Goal: Find specific page/section: Find specific page/section

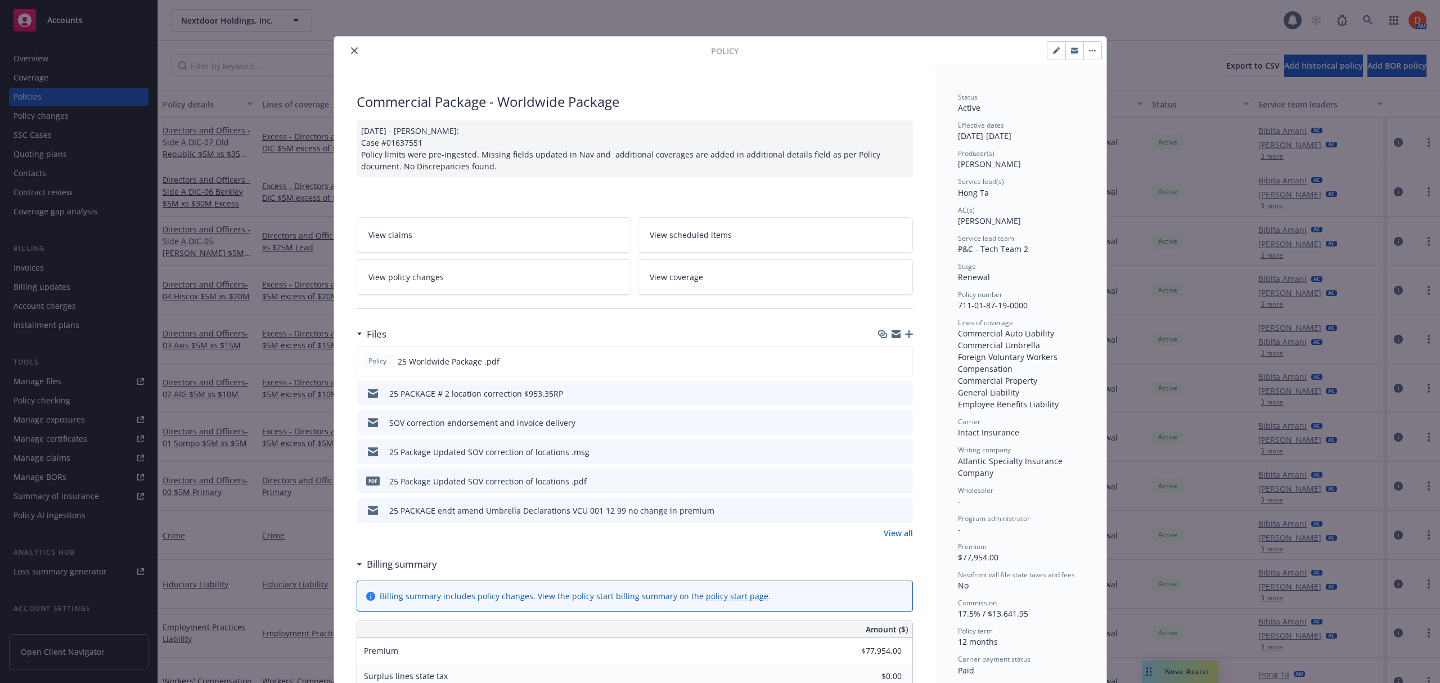
click at [354, 49] on button "close" at bounding box center [354, 50] width 13 height 13
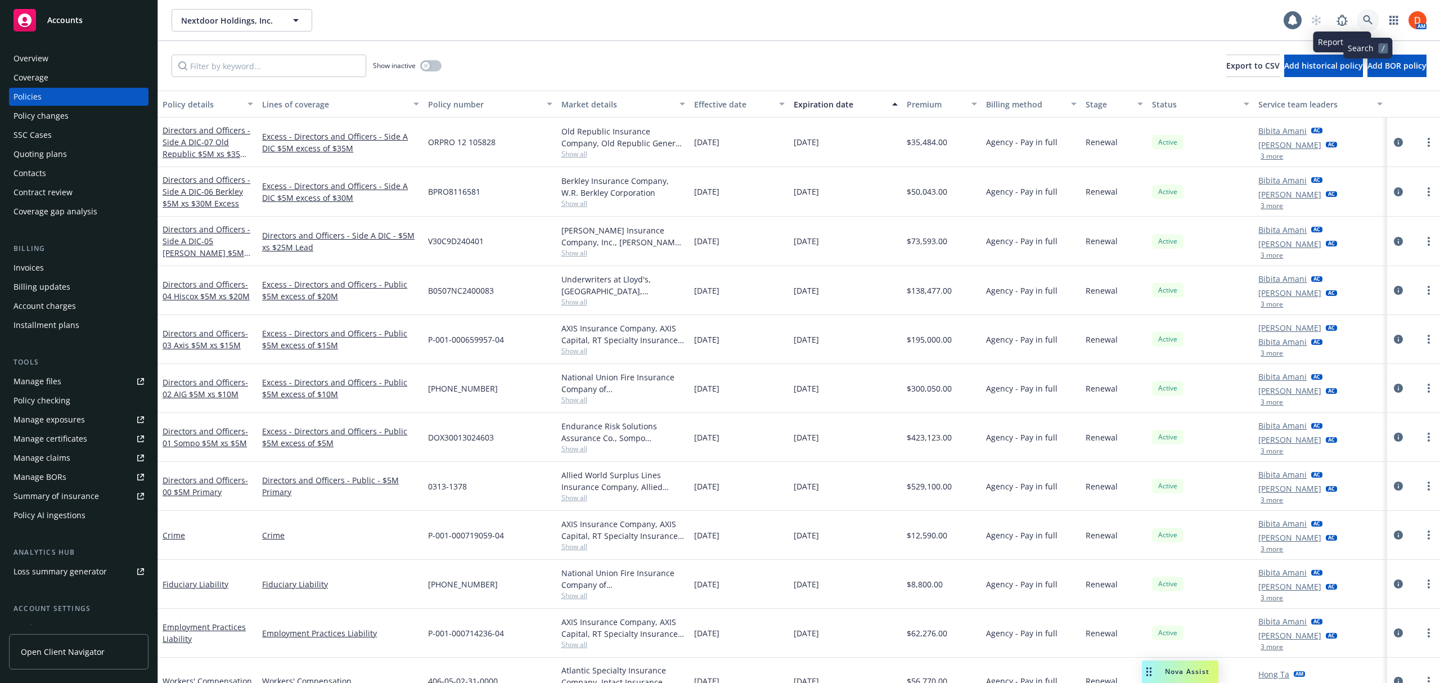
click at [1370, 16] on icon at bounding box center [1368, 20] width 10 height 10
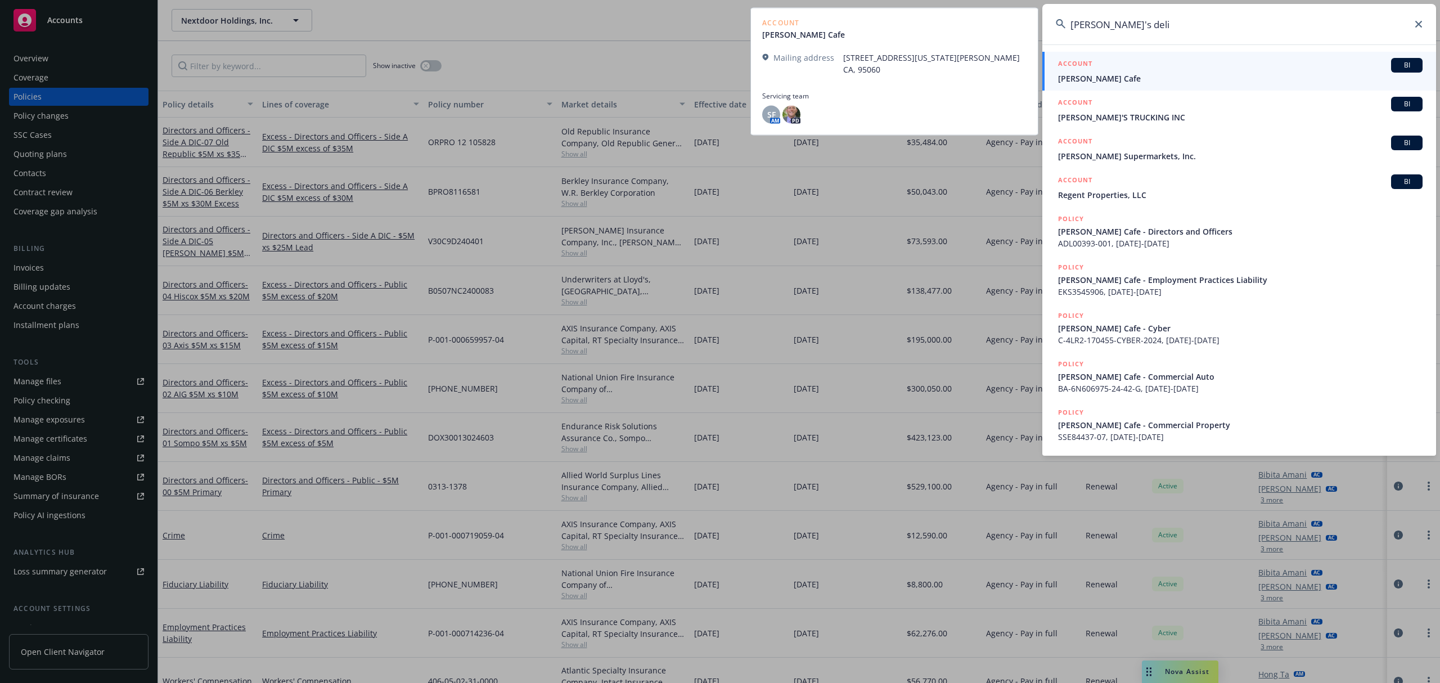
type input "erik's deli"
click at [1184, 69] on div "ACCOUNT BI" at bounding box center [1240, 65] width 364 height 15
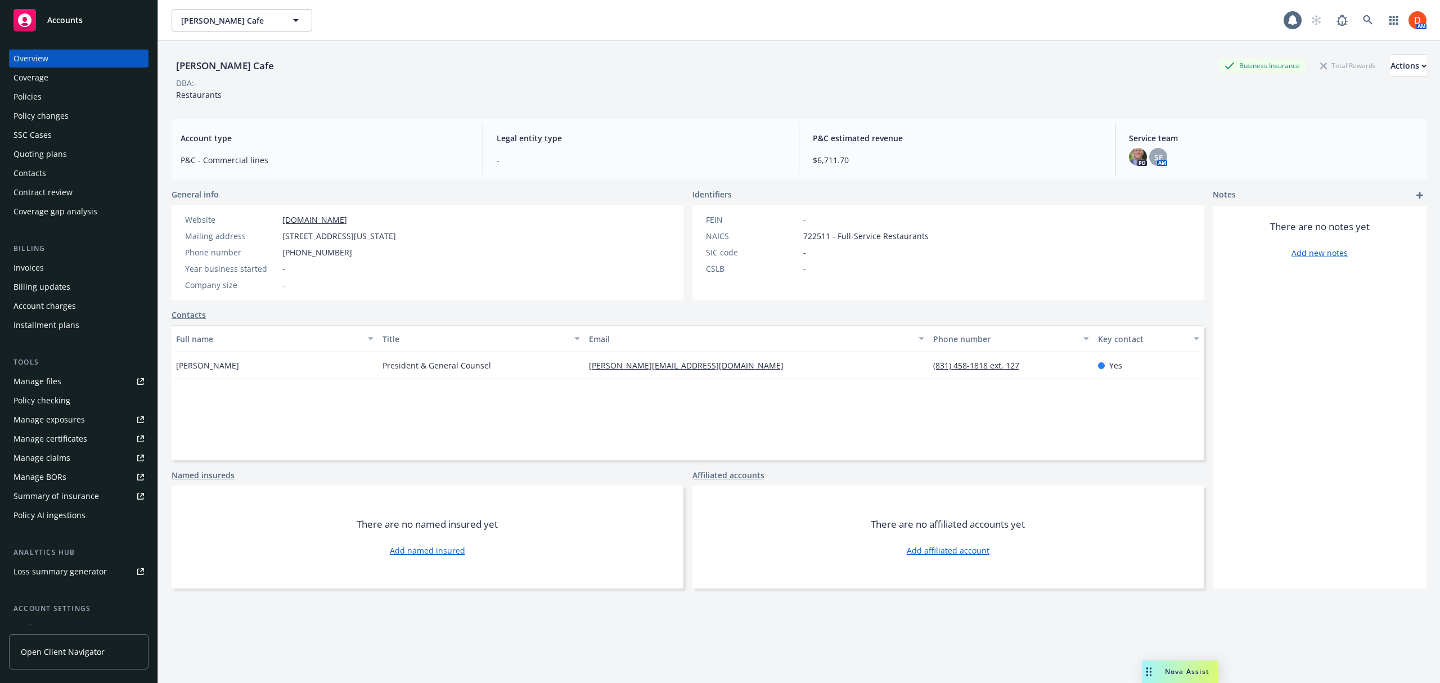
click at [77, 107] on div "Policy changes" at bounding box center [78, 116] width 130 height 18
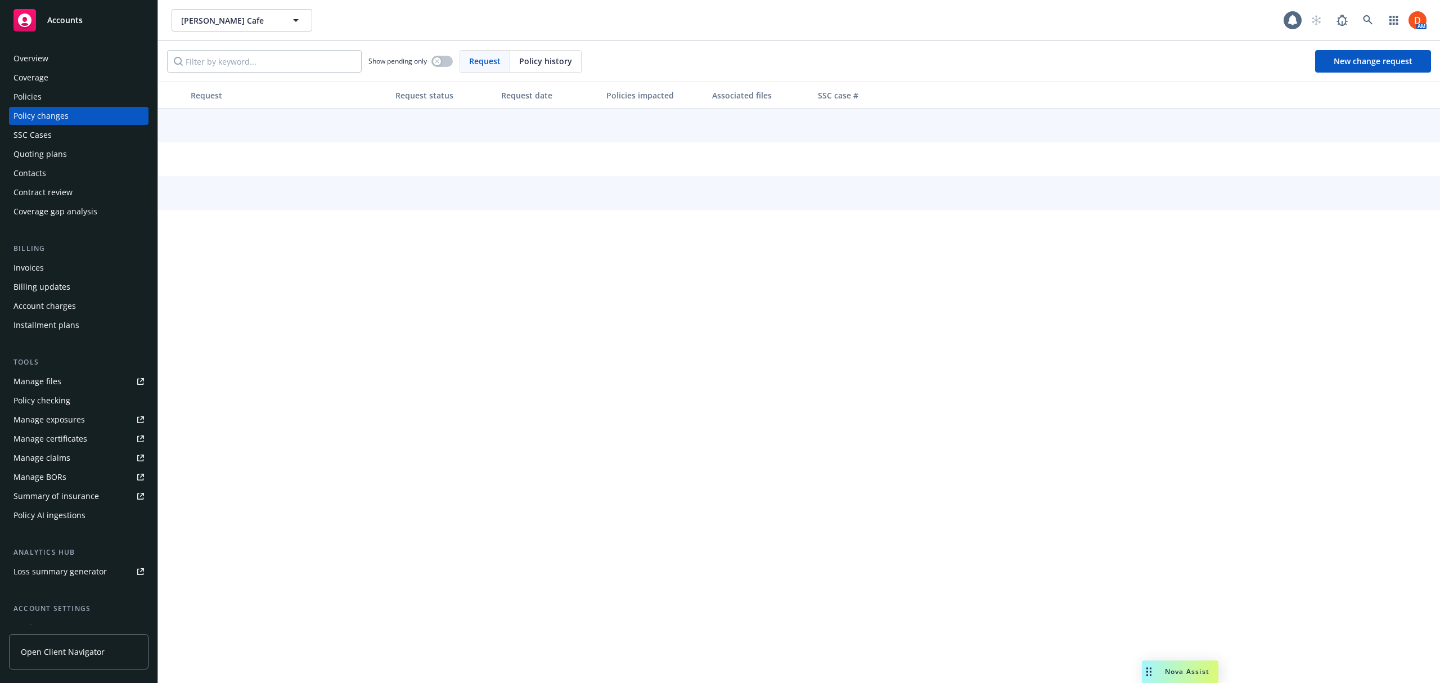
click at [59, 102] on div "Policies" at bounding box center [78, 97] width 130 height 18
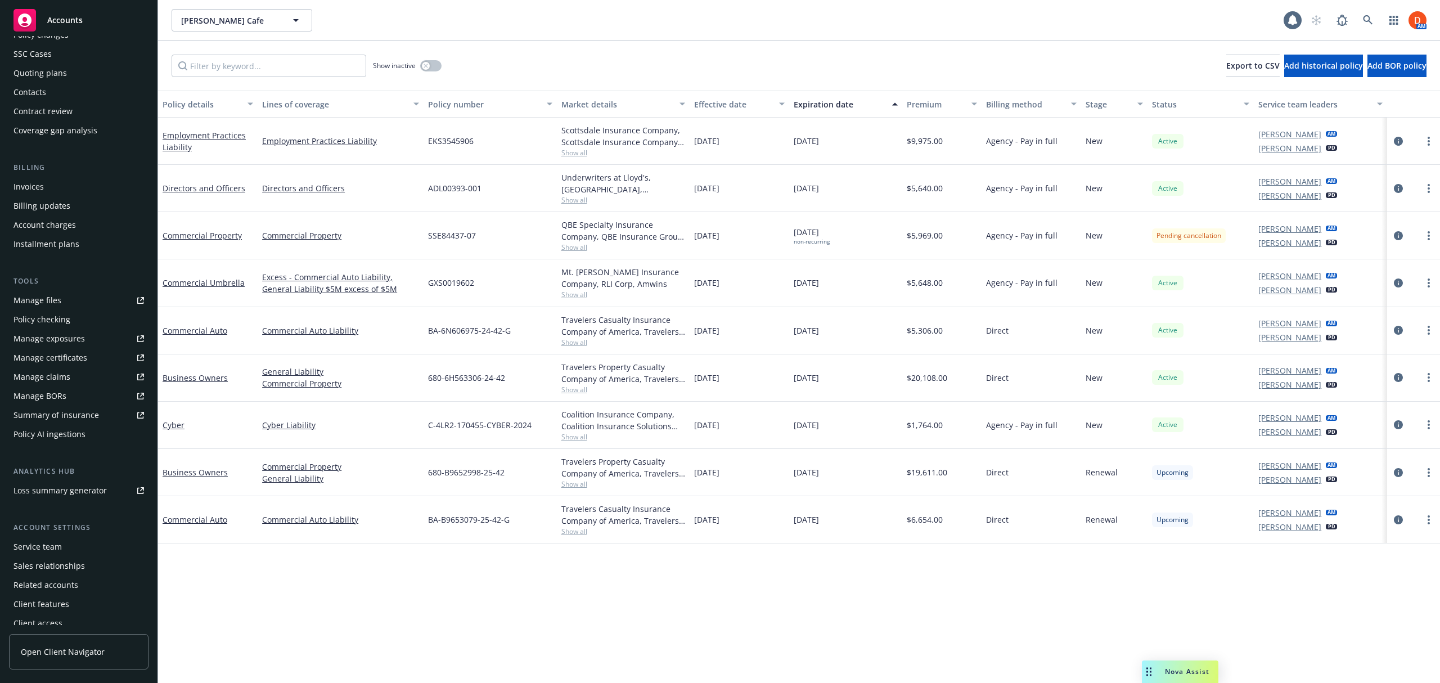
scroll to position [88, 0]
click at [89, 331] on link "Manage exposures" at bounding box center [78, 331] width 139 height 18
